Goal: Contribute content: Add original content to the website for others to see

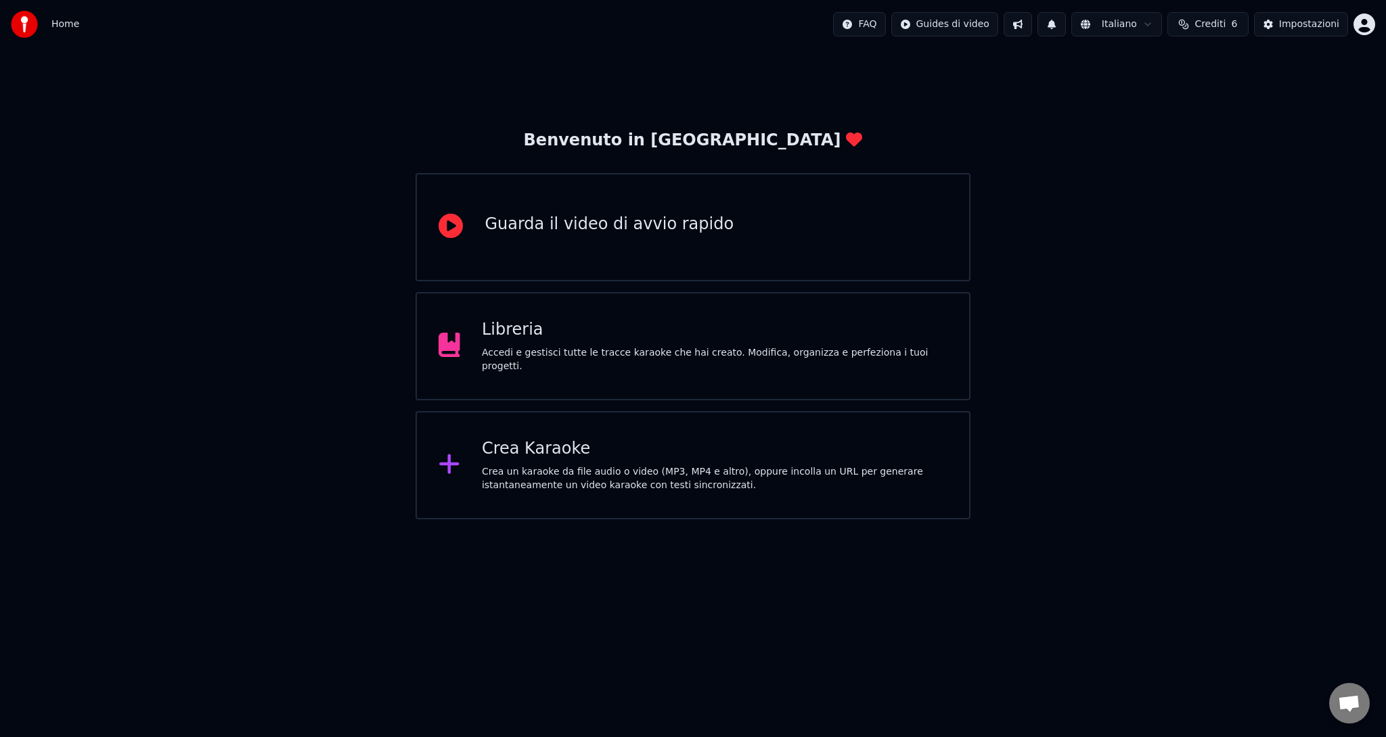
click at [586, 355] on div "Accedi e gestisci tutte le tracce karaoke che hai creato. Modifica, organizza e…" at bounding box center [715, 359] width 466 height 27
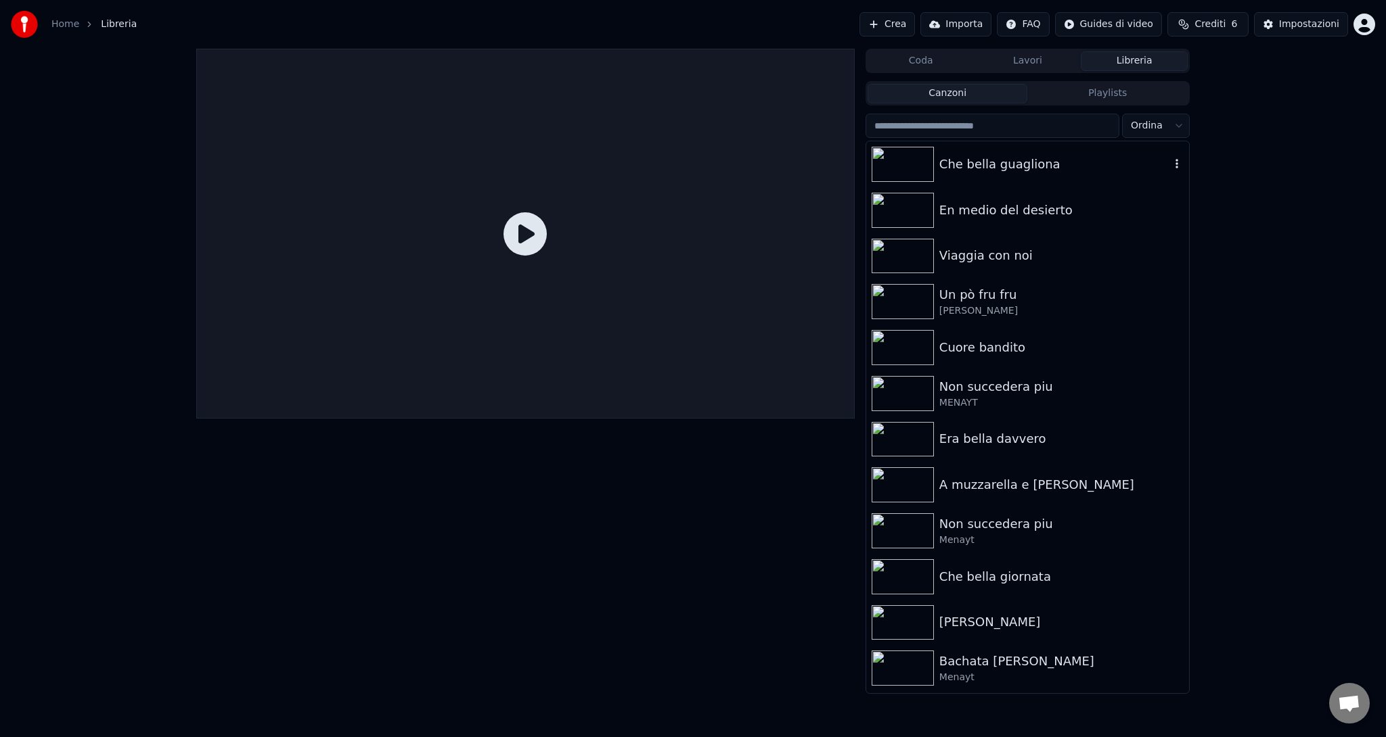
click at [1015, 166] on div "Che bella guagliona" at bounding box center [1054, 164] width 231 height 19
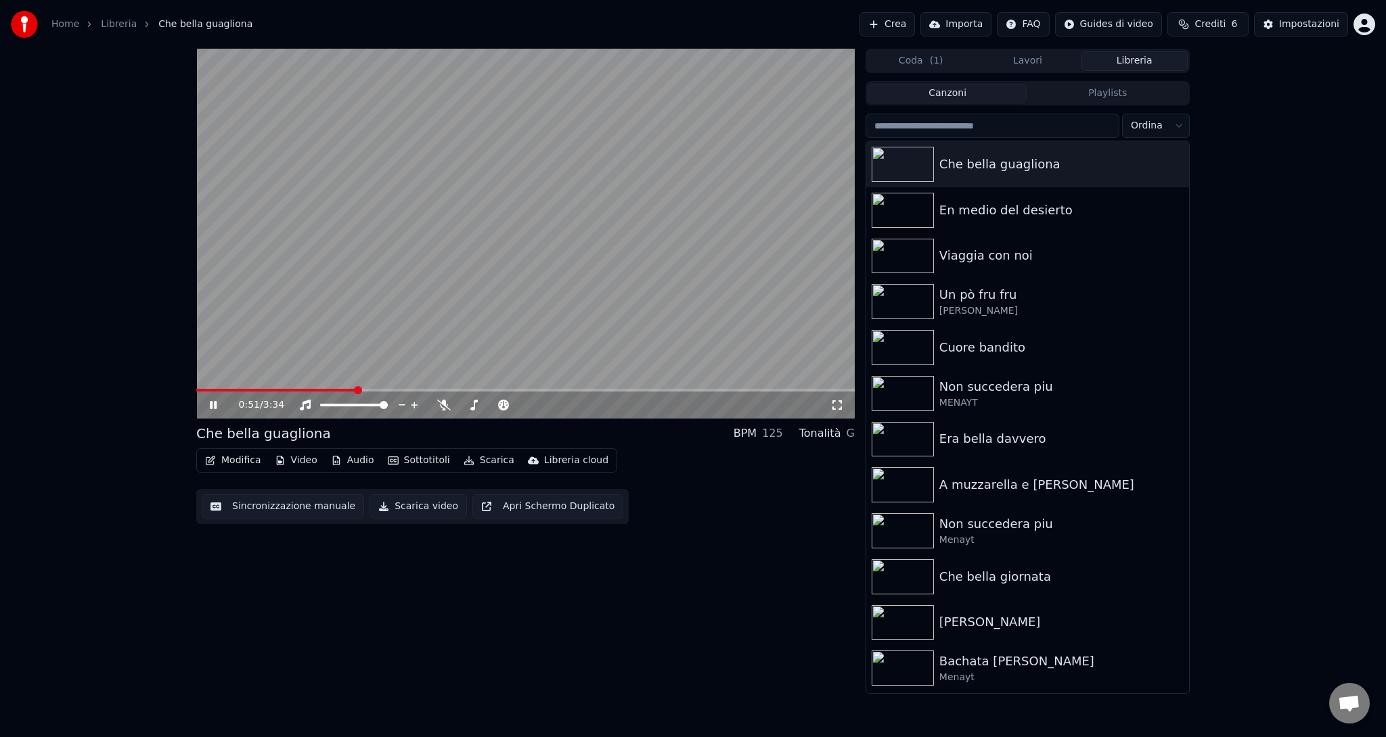
click at [470, 294] on video at bounding box center [525, 234] width 658 height 370
click at [244, 455] on button "Modifica" at bounding box center [233, 460] width 67 height 19
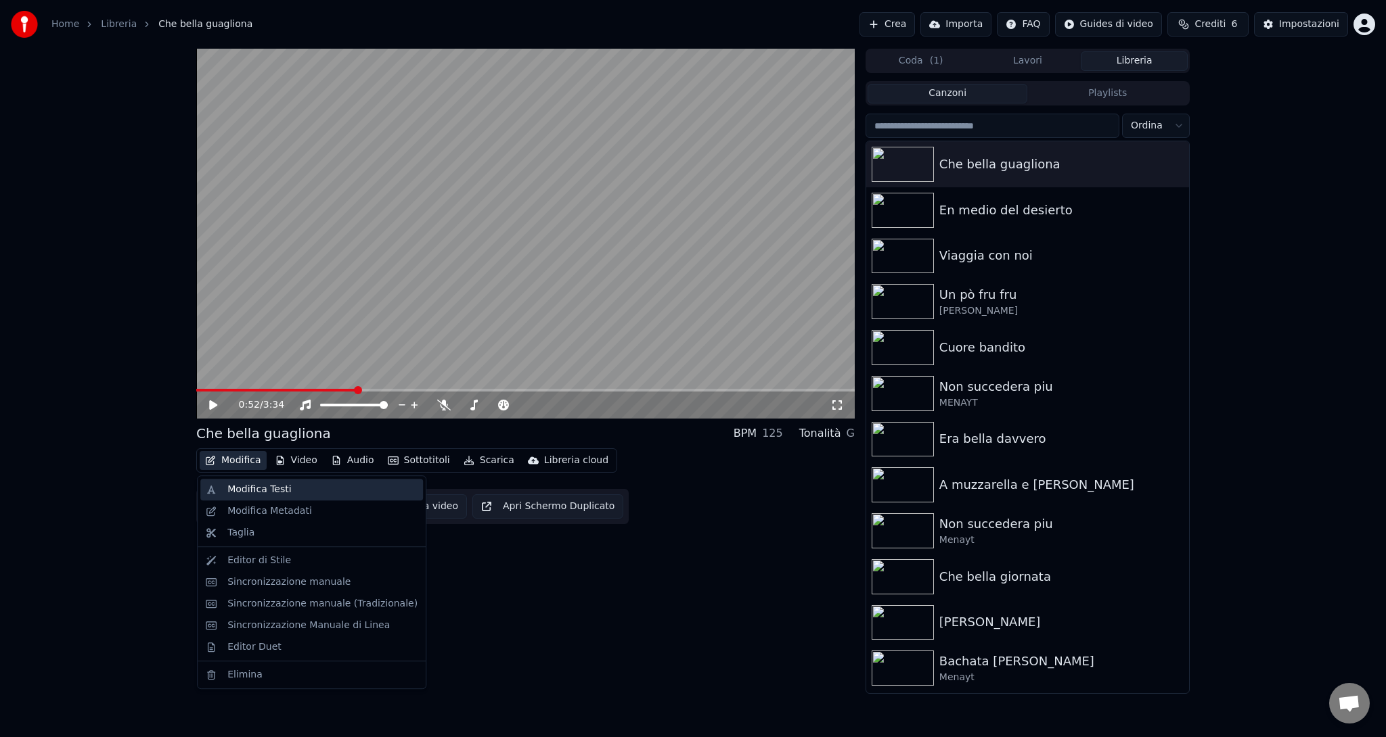
click at [259, 487] on div "Modifica Testi" at bounding box center [259, 490] width 64 height 14
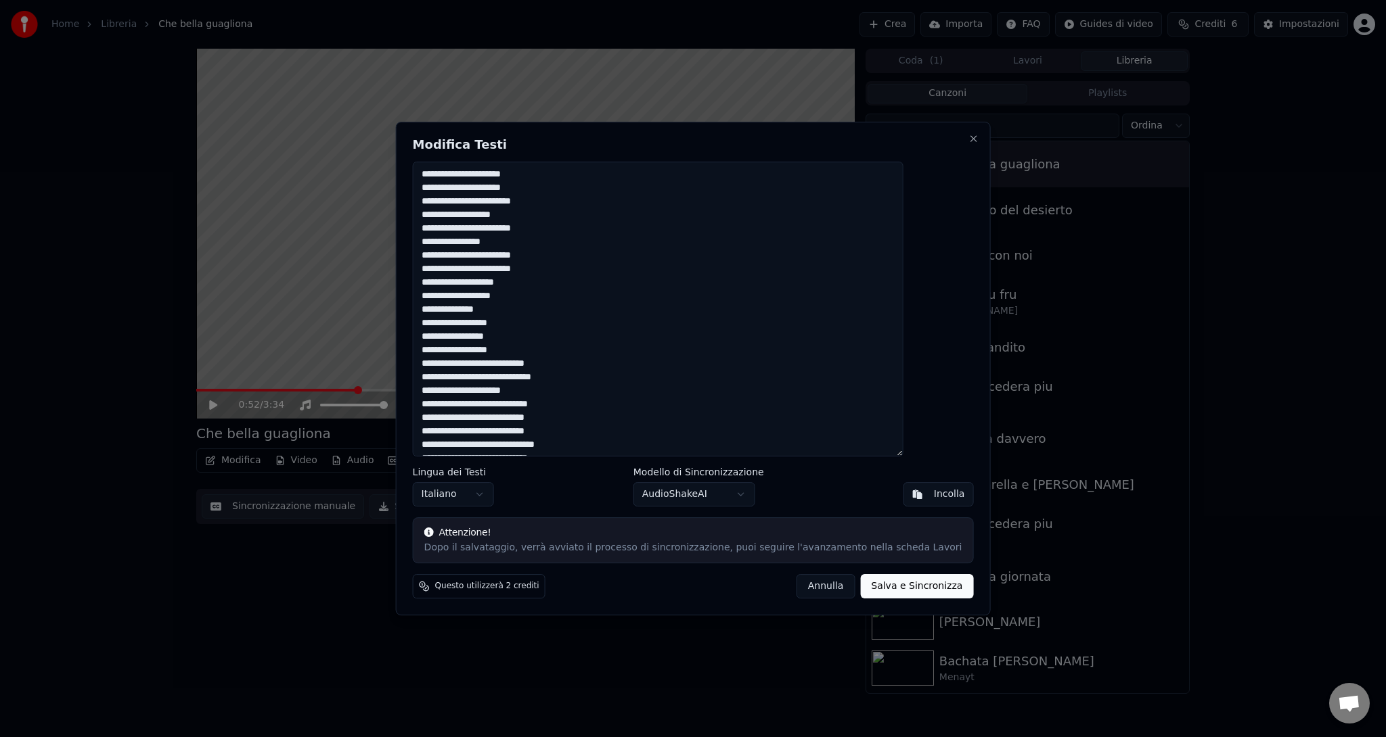
click at [507, 361] on textarea at bounding box center [658, 309] width 491 height 295
click at [469, 322] on textarea at bounding box center [658, 309] width 491 height 295
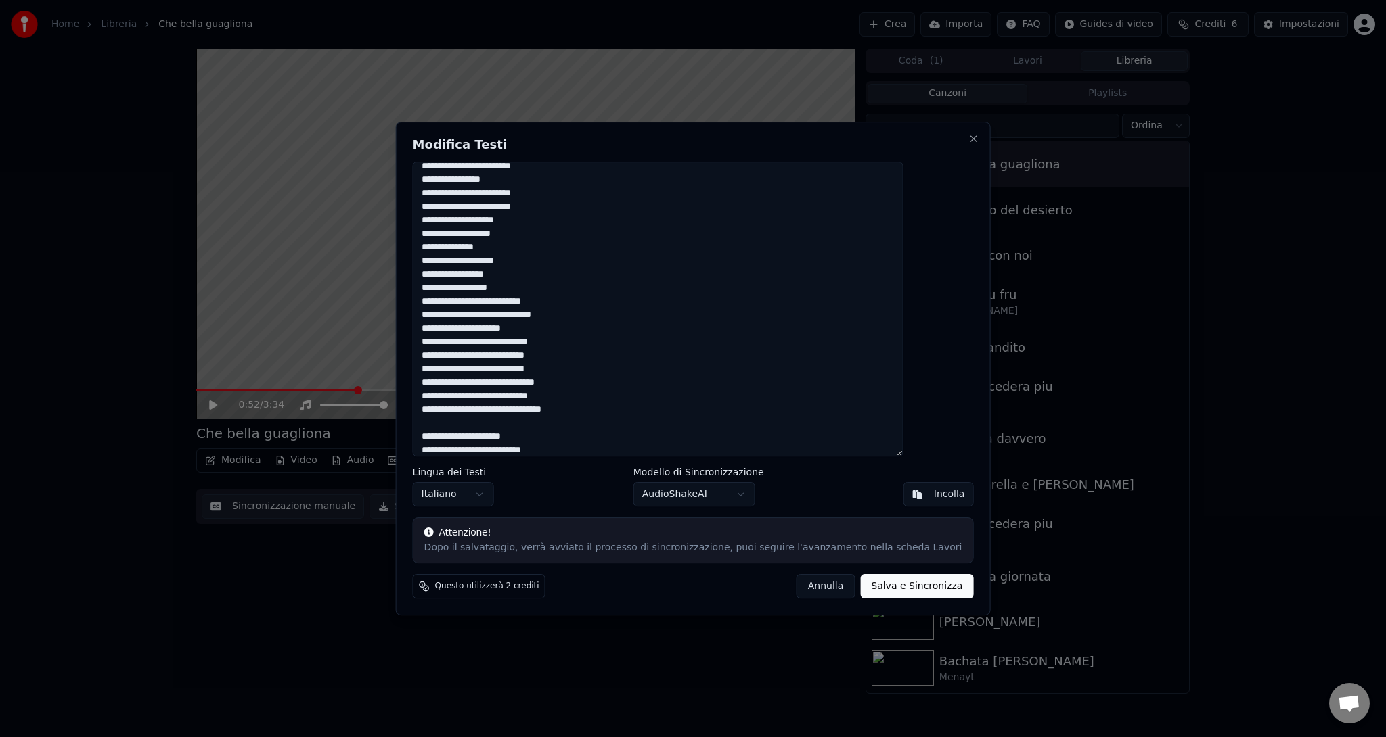
scroll to position [68, 0]
click at [565, 203] on textarea at bounding box center [658, 309] width 491 height 295
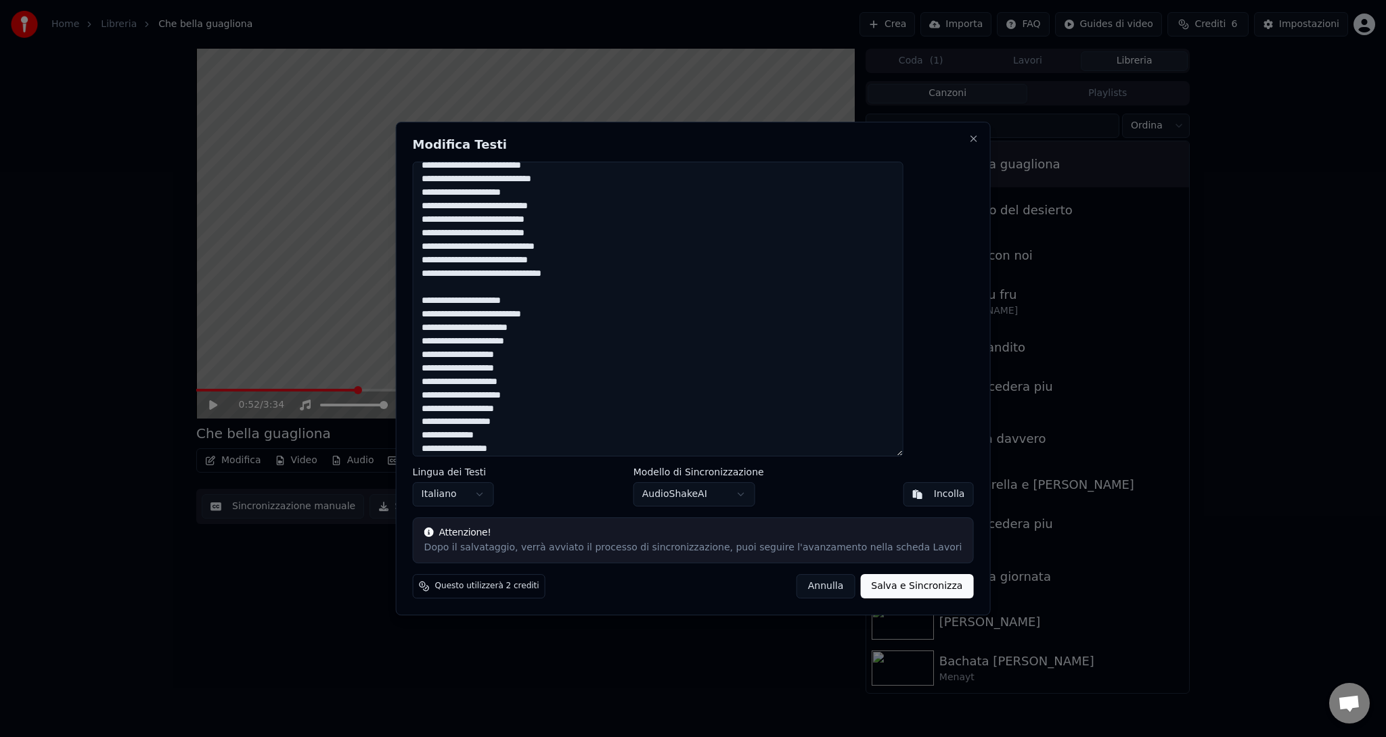
scroll to position [203, 0]
click at [471, 446] on textarea at bounding box center [658, 309] width 491 height 295
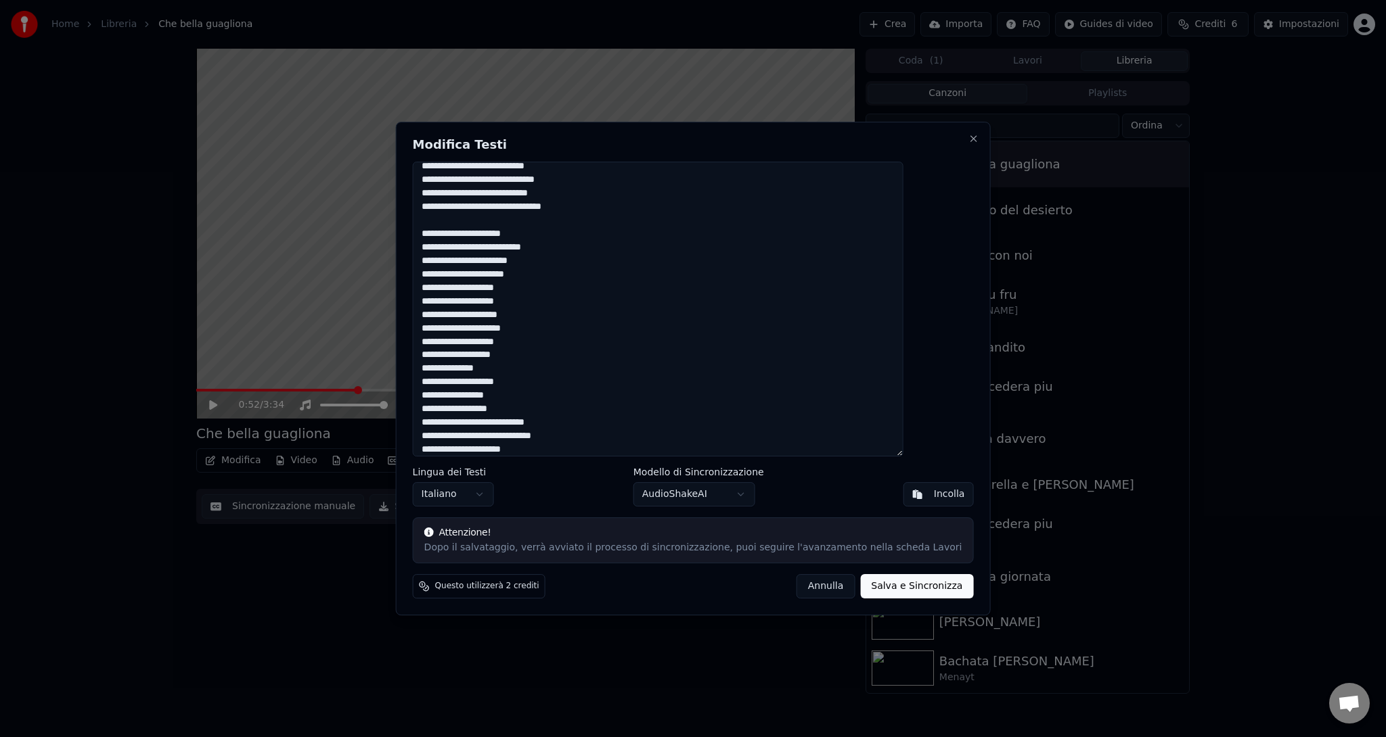
scroll to position [271, 0]
click at [511, 415] on textarea at bounding box center [658, 309] width 491 height 295
click at [506, 416] on textarea at bounding box center [658, 309] width 491 height 295
click at [471, 365] on textarea at bounding box center [658, 309] width 491 height 295
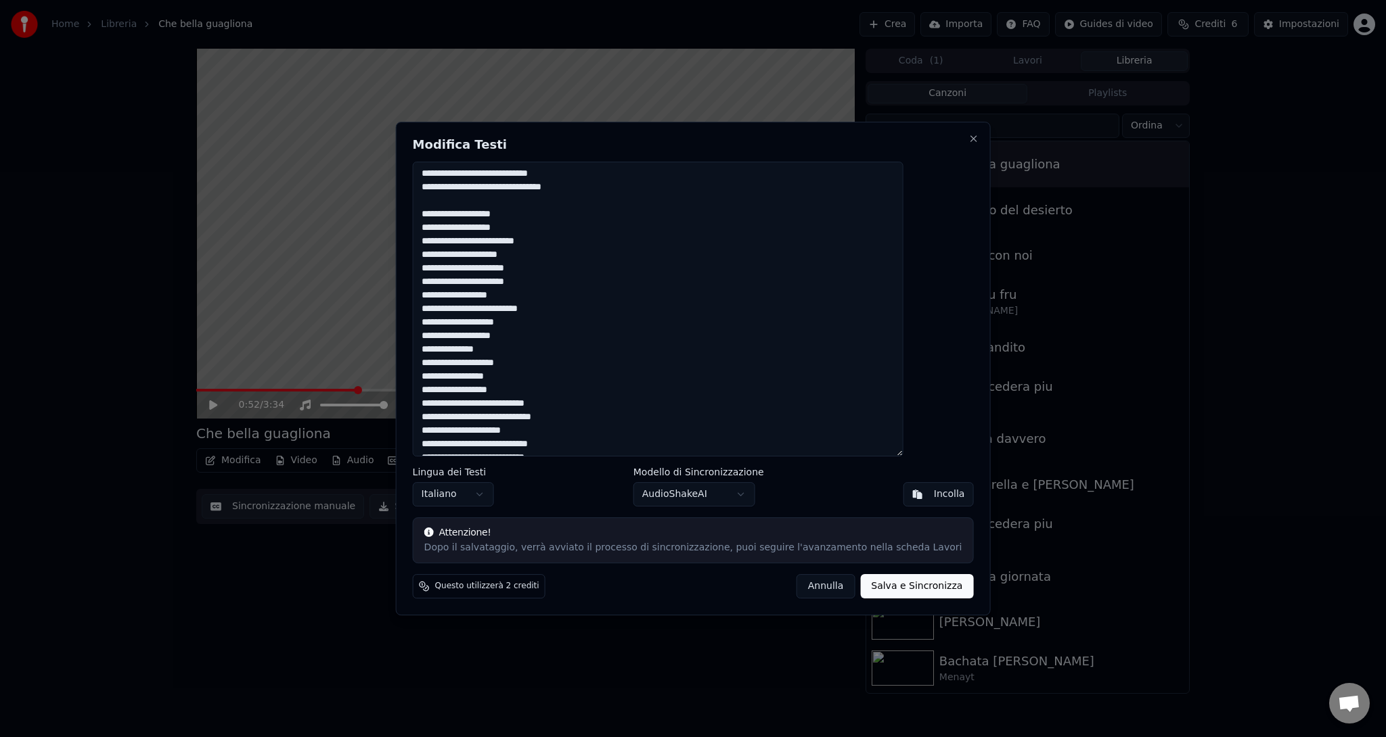
click at [505, 403] on textarea at bounding box center [658, 309] width 491 height 295
click at [585, 244] on textarea at bounding box center [658, 309] width 491 height 295
click at [550, 298] on textarea at bounding box center [658, 309] width 491 height 295
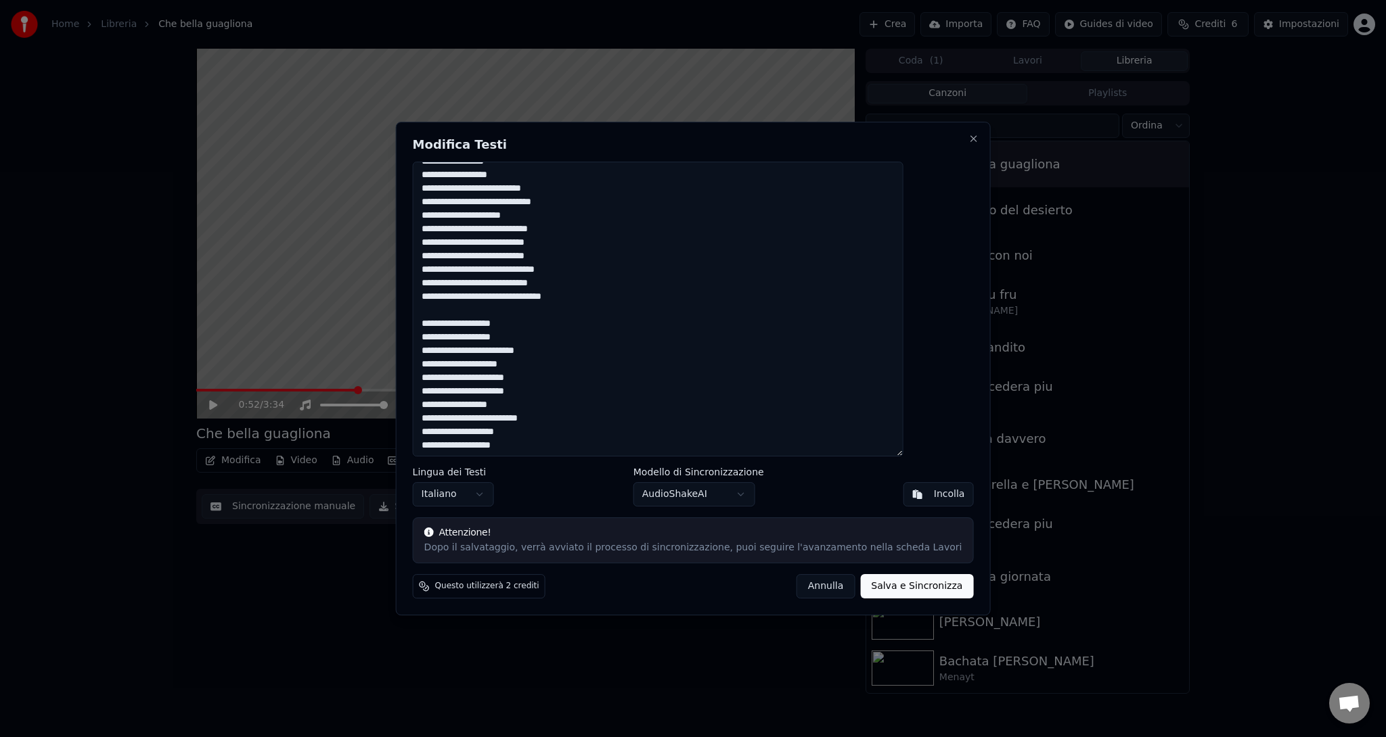
scroll to position [541, 0]
click at [461, 313] on textarea at bounding box center [658, 309] width 491 height 295
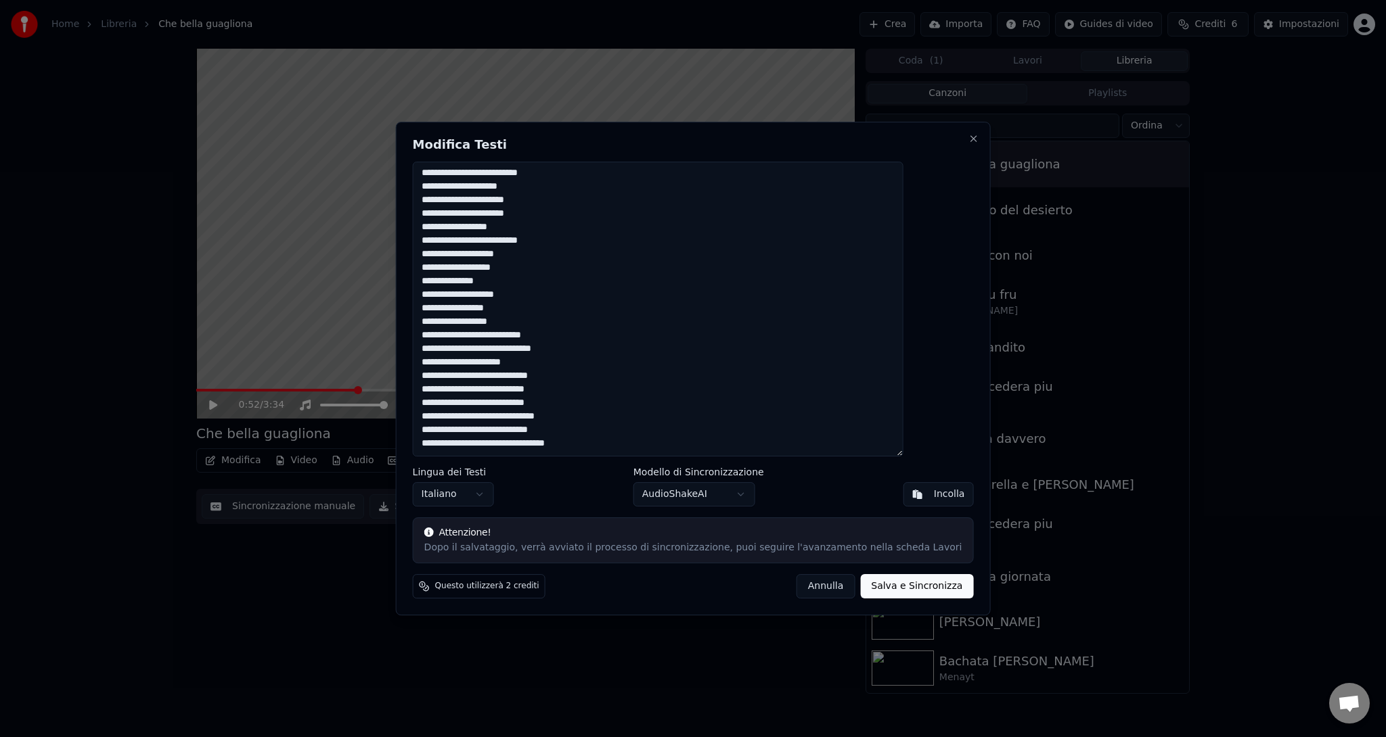
scroll to position [690, 0]
click at [494, 283] on textarea at bounding box center [658, 309] width 491 height 295
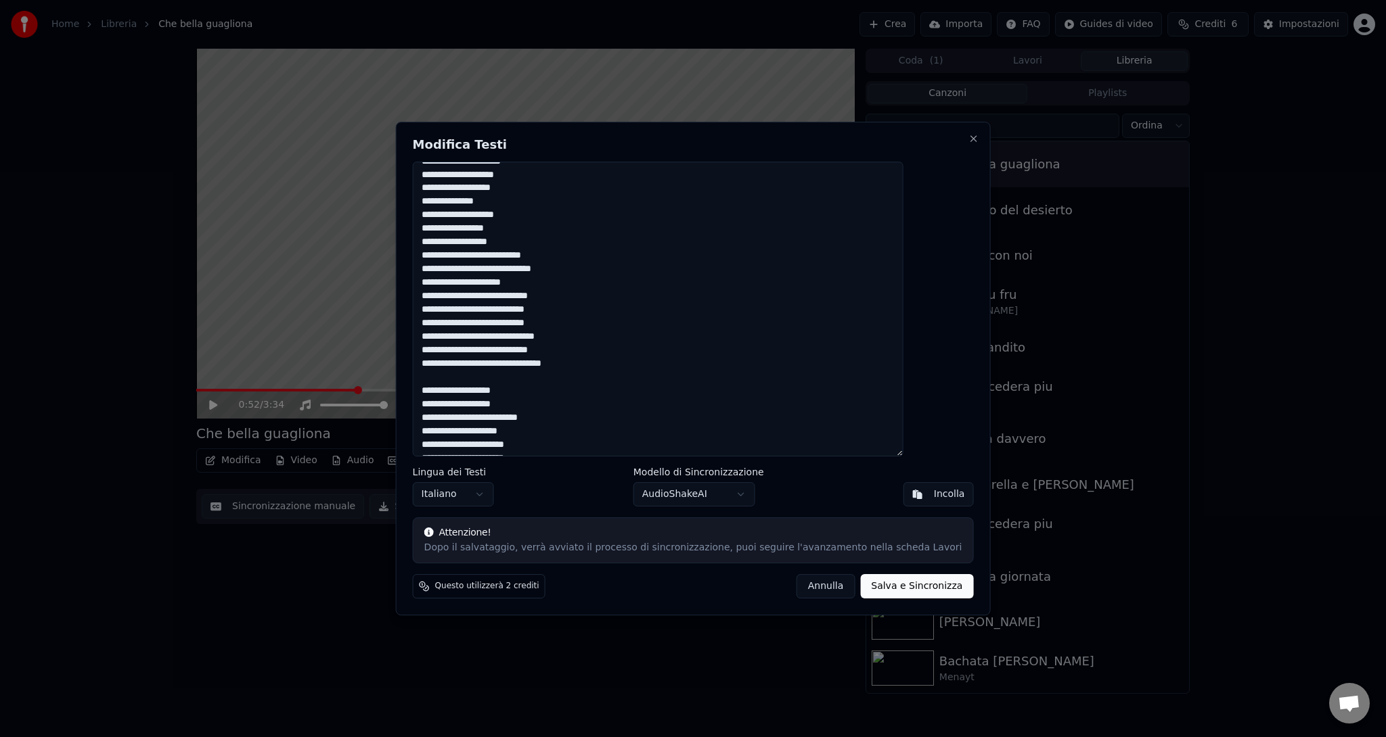
scroll to position [419, 0]
click at [495, 229] on textarea at bounding box center [658, 309] width 491 height 295
click at [495, 244] on textarea at bounding box center [658, 309] width 491 height 295
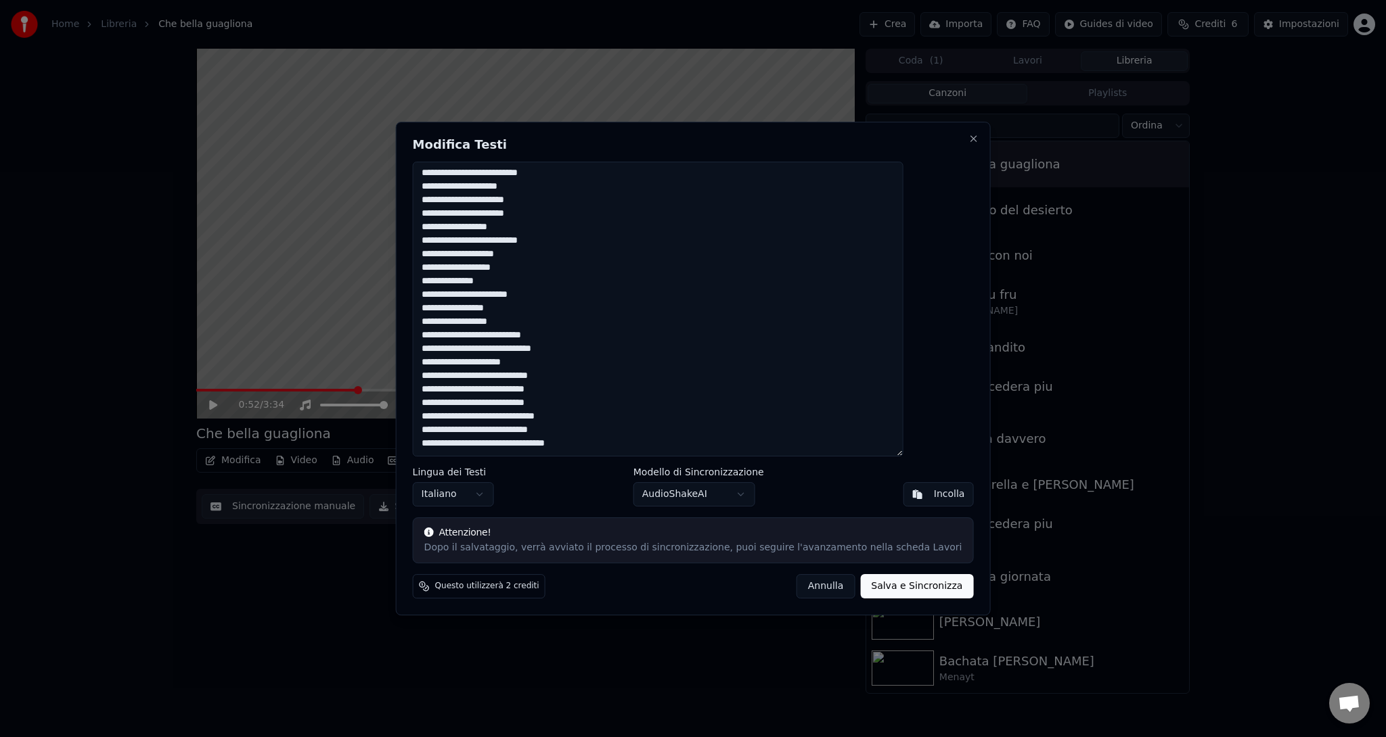
scroll to position [690, 0]
click at [891, 585] on button "Salva e Sincronizza" at bounding box center [916, 586] width 113 height 24
type textarea "**********"
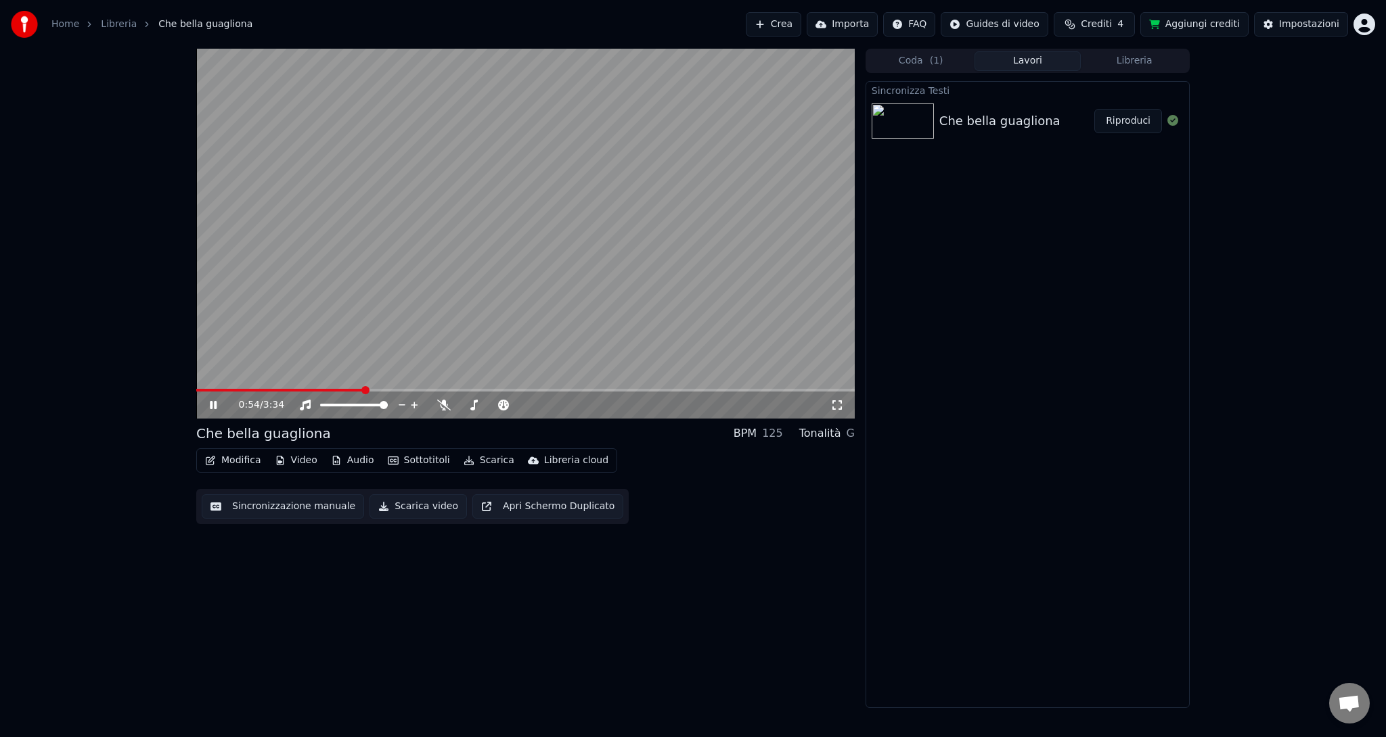
click at [196, 386] on video at bounding box center [525, 234] width 658 height 370
click at [203, 386] on video at bounding box center [525, 234] width 658 height 370
click at [197, 387] on video at bounding box center [525, 234] width 658 height 370
click at [202, 390] on span at bounding box center [199, 390] width 6 height 3
click at [199, 392] on span at bounding box center [203, 390] width 8 height 8
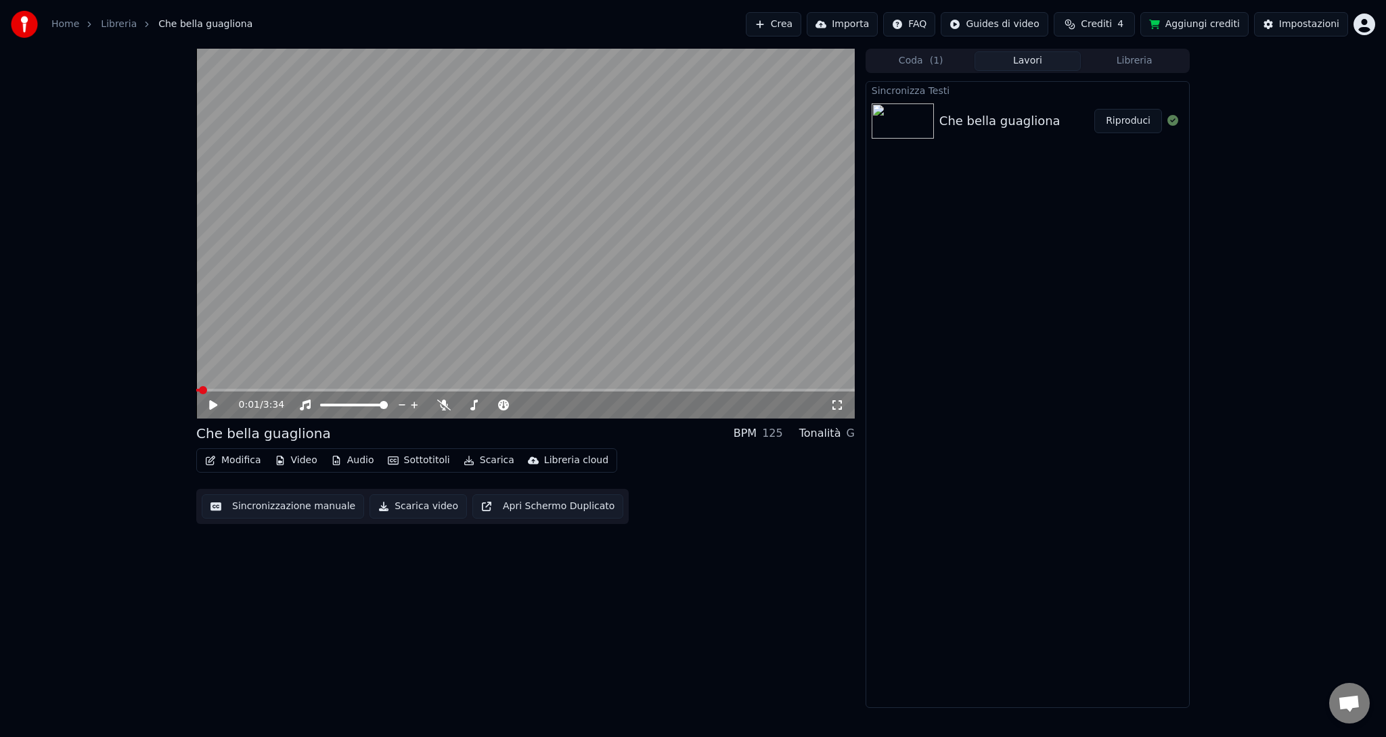
click at [208, 403] on icon at bounding box center [223, 405] width 32 height 11
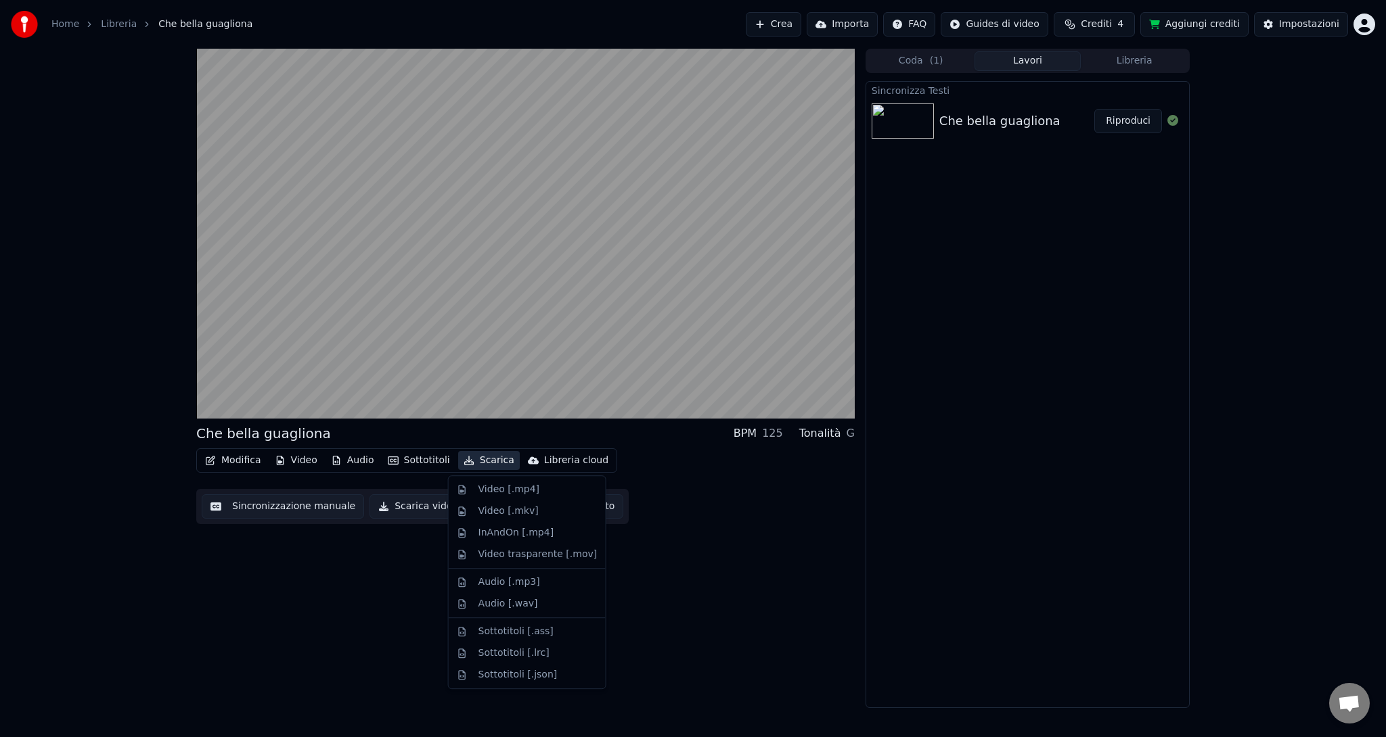
click at [484, 455] on button "Scarica" at bounding box center [489, 460] width 62 height 19
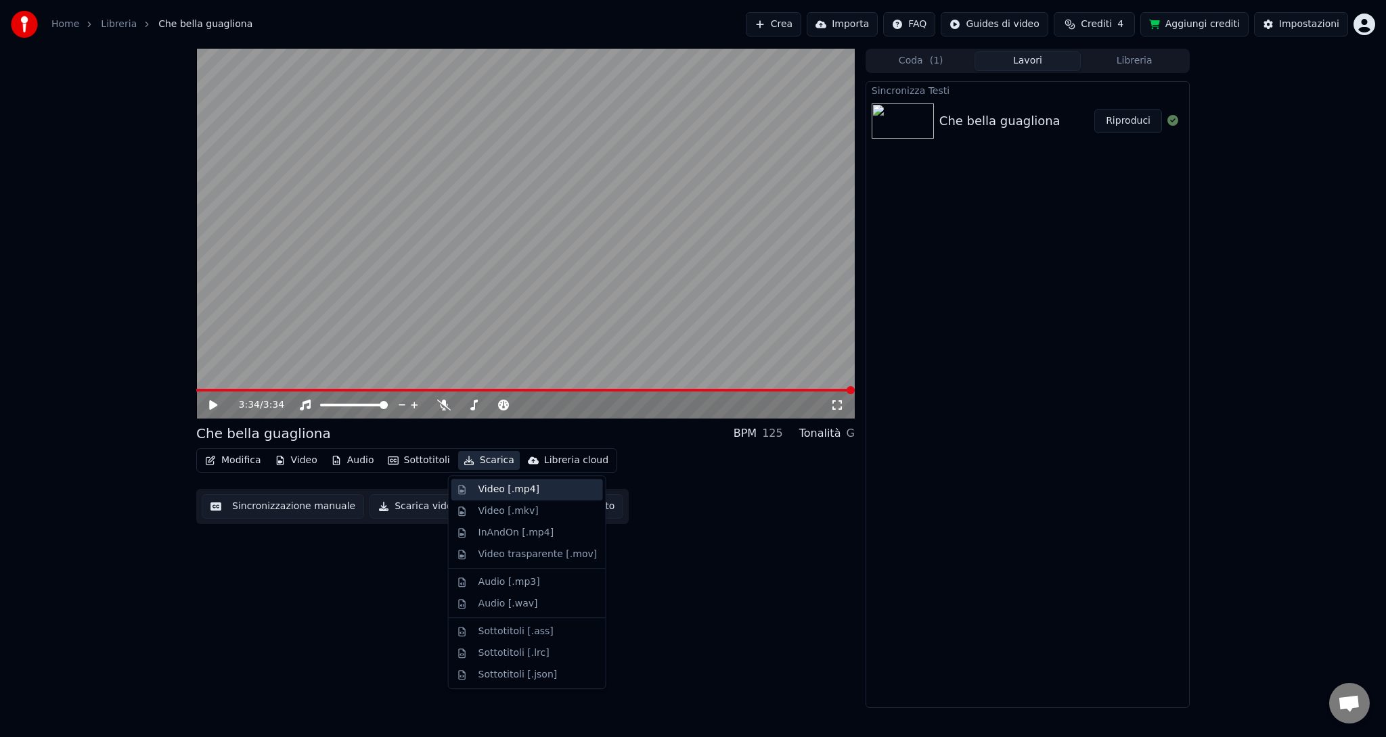
click at [482, 484] on div "Video [.mp4]" at bounding box center [508, 490] width 61 height 14
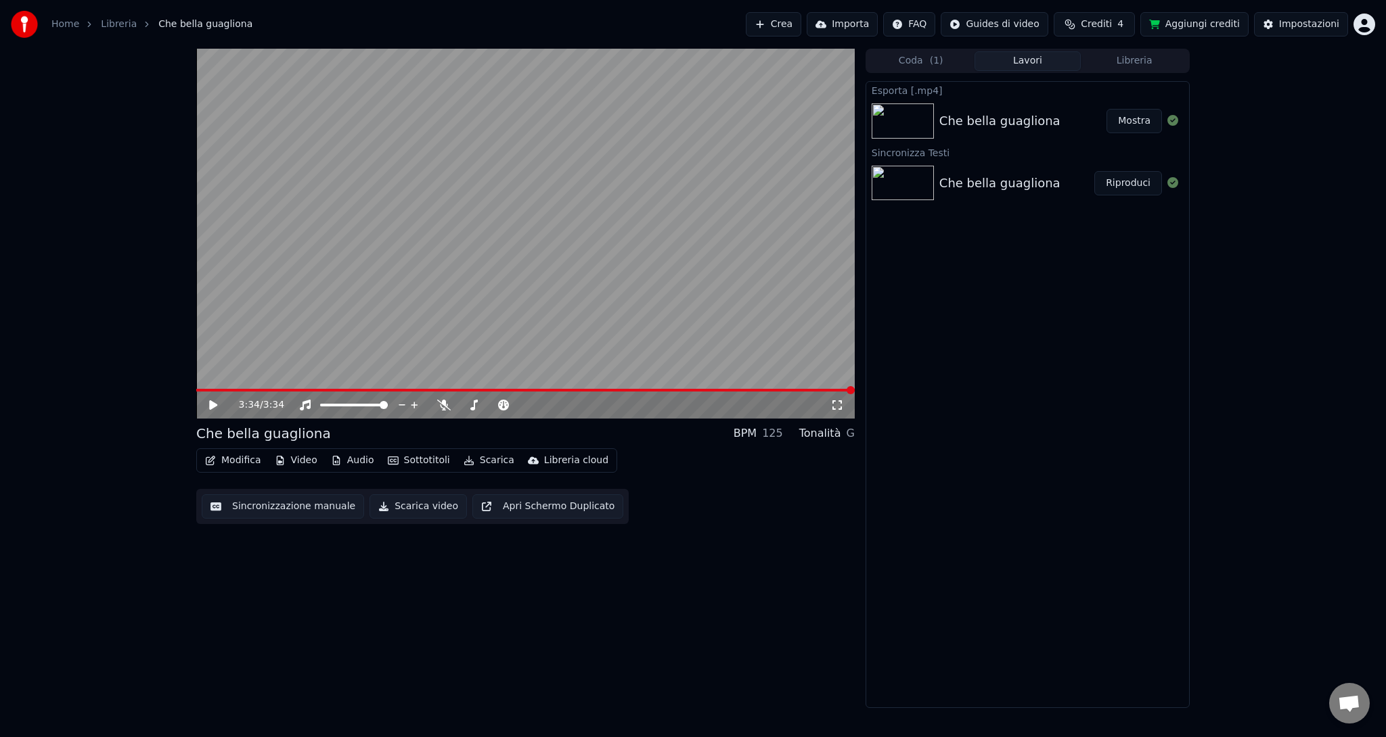
click at [1137, 117] on button "Mostra" at bounding box center [1133, 121] width 55 height 24
